Goal: Information Seeking & Learning: Understand process/instructions

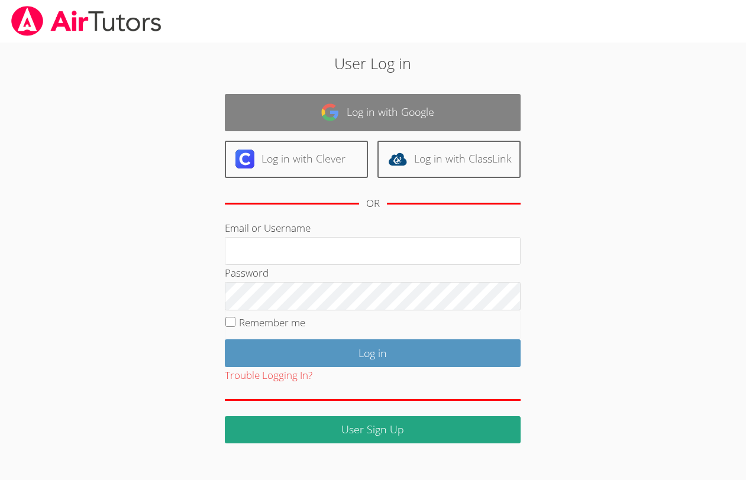
click at [241, 117] on link "Log in with Google" at bounding box center [373, 112] width 296 height 37
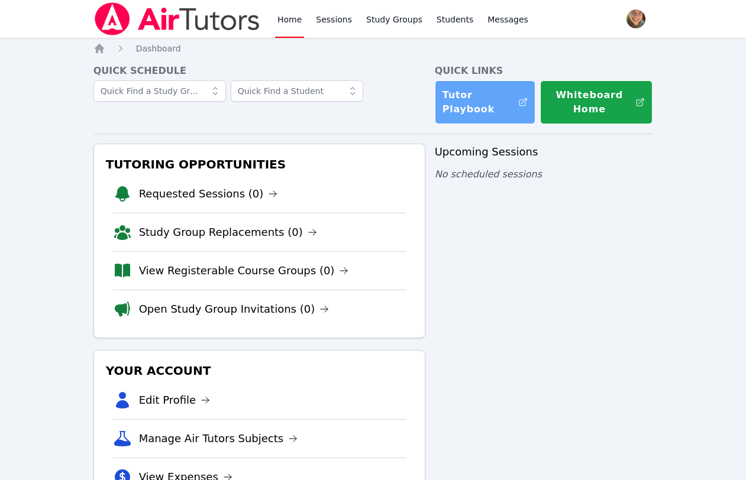
click at [469, 96] on link "Tutor Playbook" at bounding box center [485, 102] width 101 height 44
